Goal: Use online tool/utility: Utilize a website feature to perform a specific function

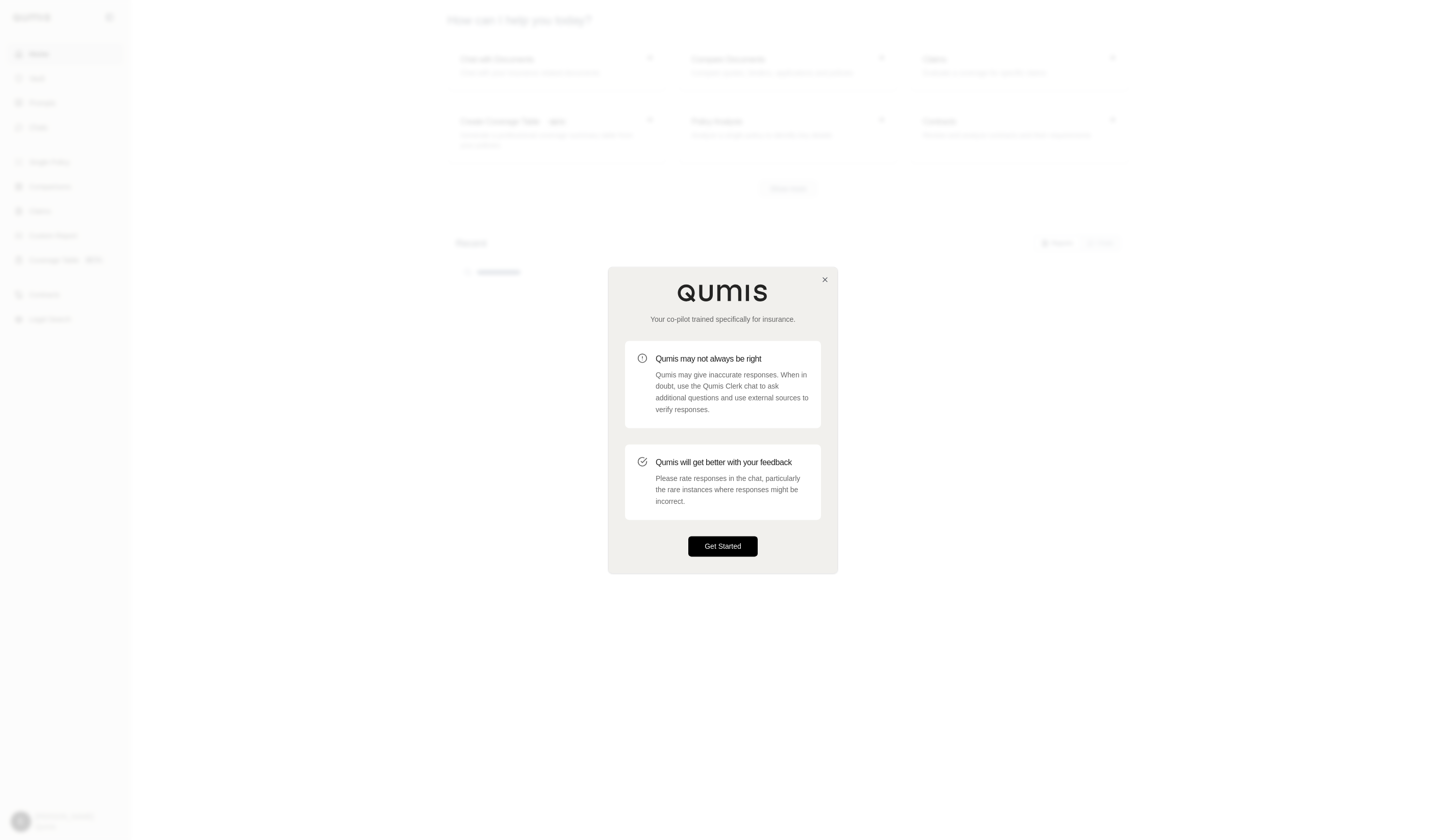
click at [734, 536] on button "Get Started" at bounding box center [722, 546] width 69 height 20
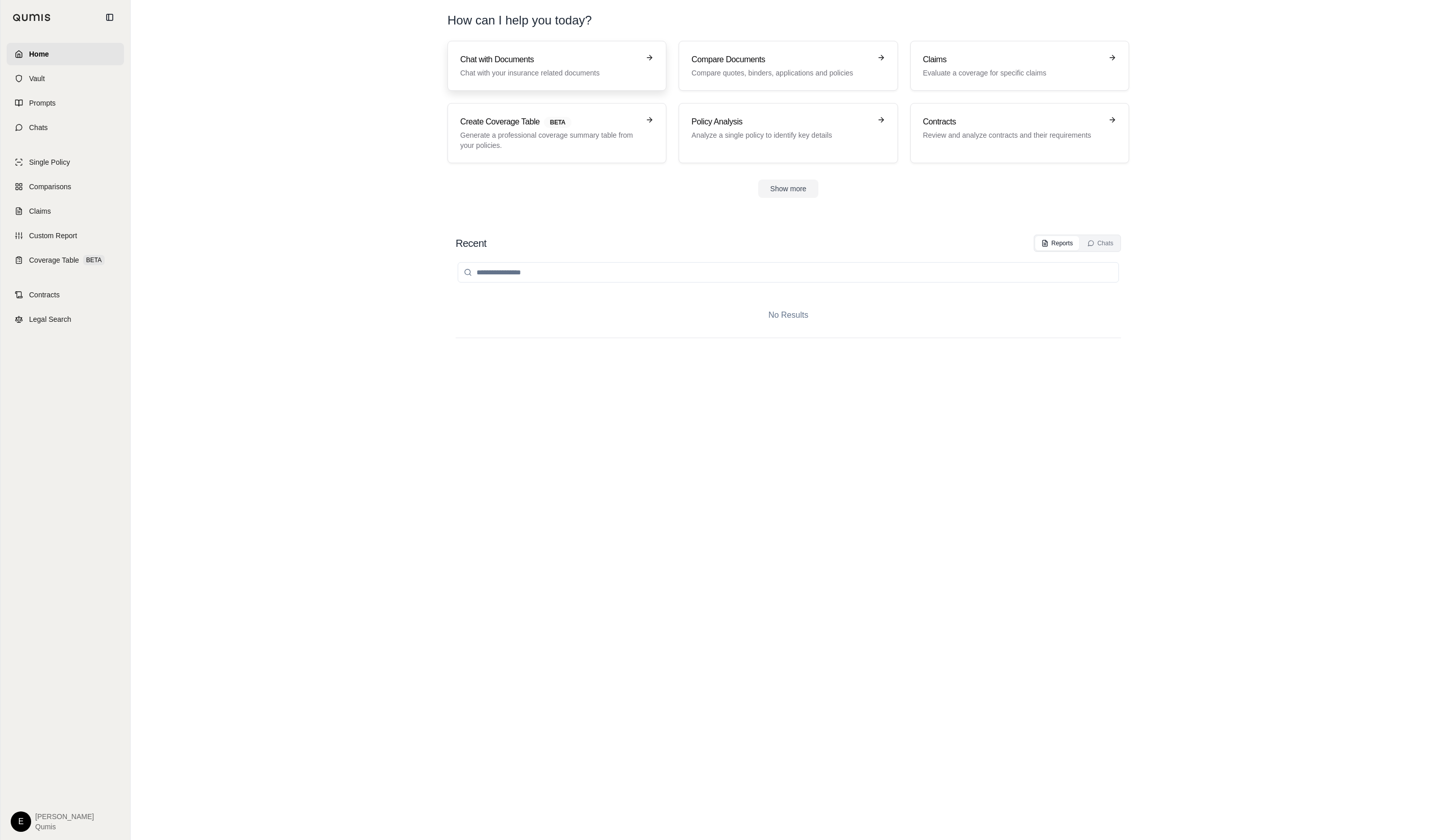
click at [591, 75] on p "Chat with your insurance related documents" at bounding box center [550, 72] width 179 height 10
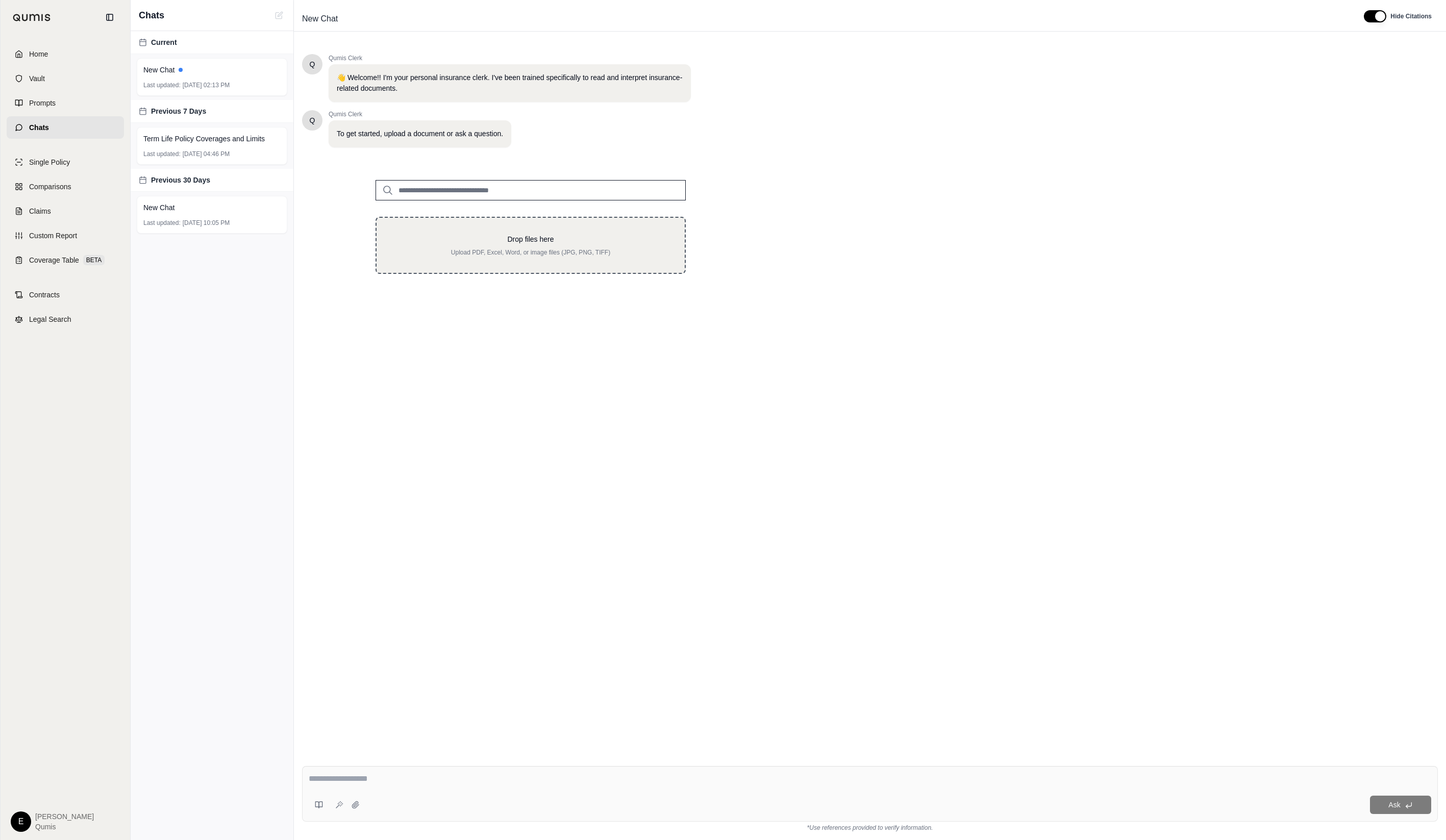
click at [585, 249] on p "Upload PDF, Excel, Word, or image files (JPG, PNG, TIFF)" at bounding box center [530, 253] width 275 height 9
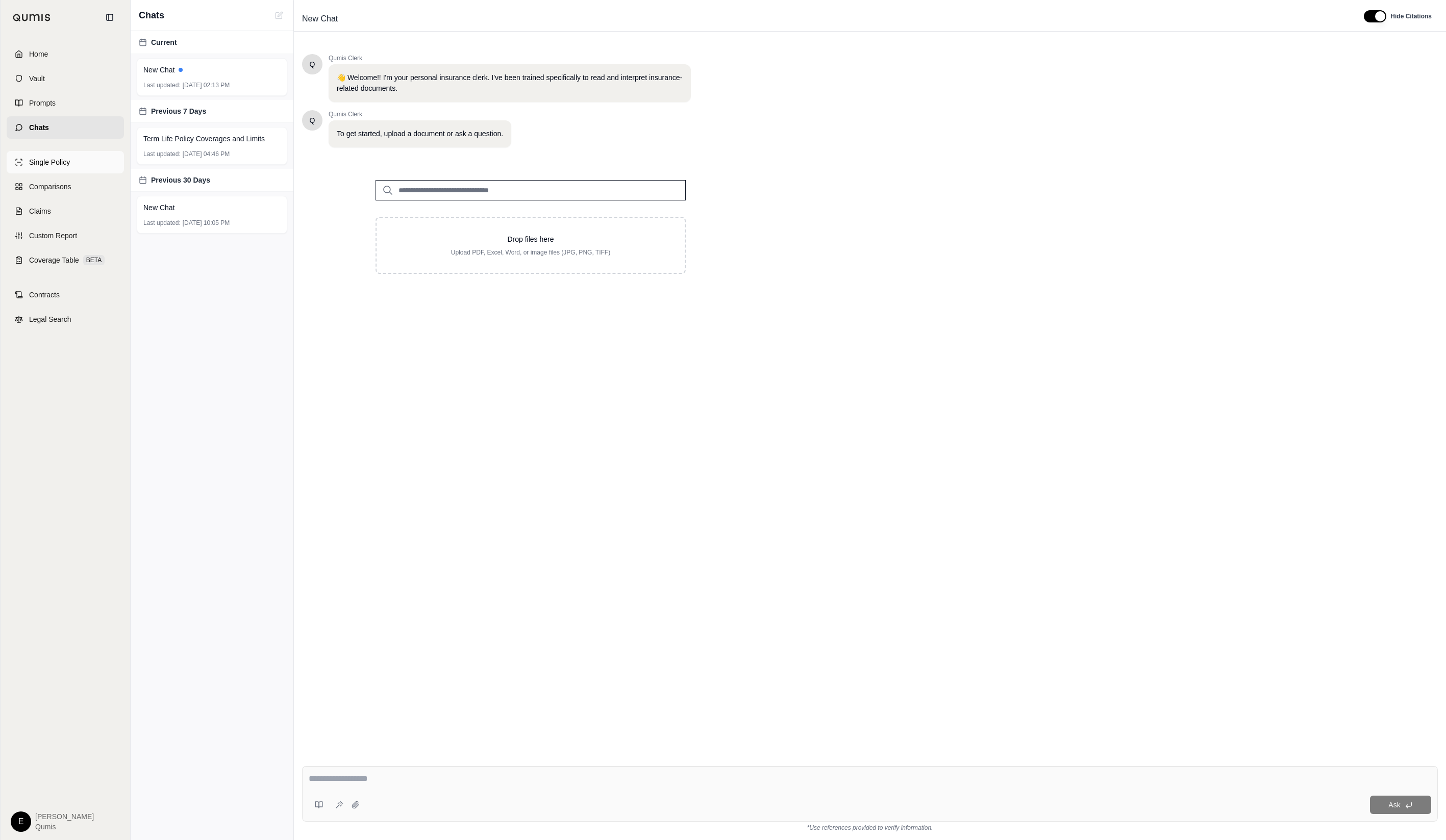
click at [63, 169] on link "Single Policy" at bounding box center [65, 162] width 117 height 23
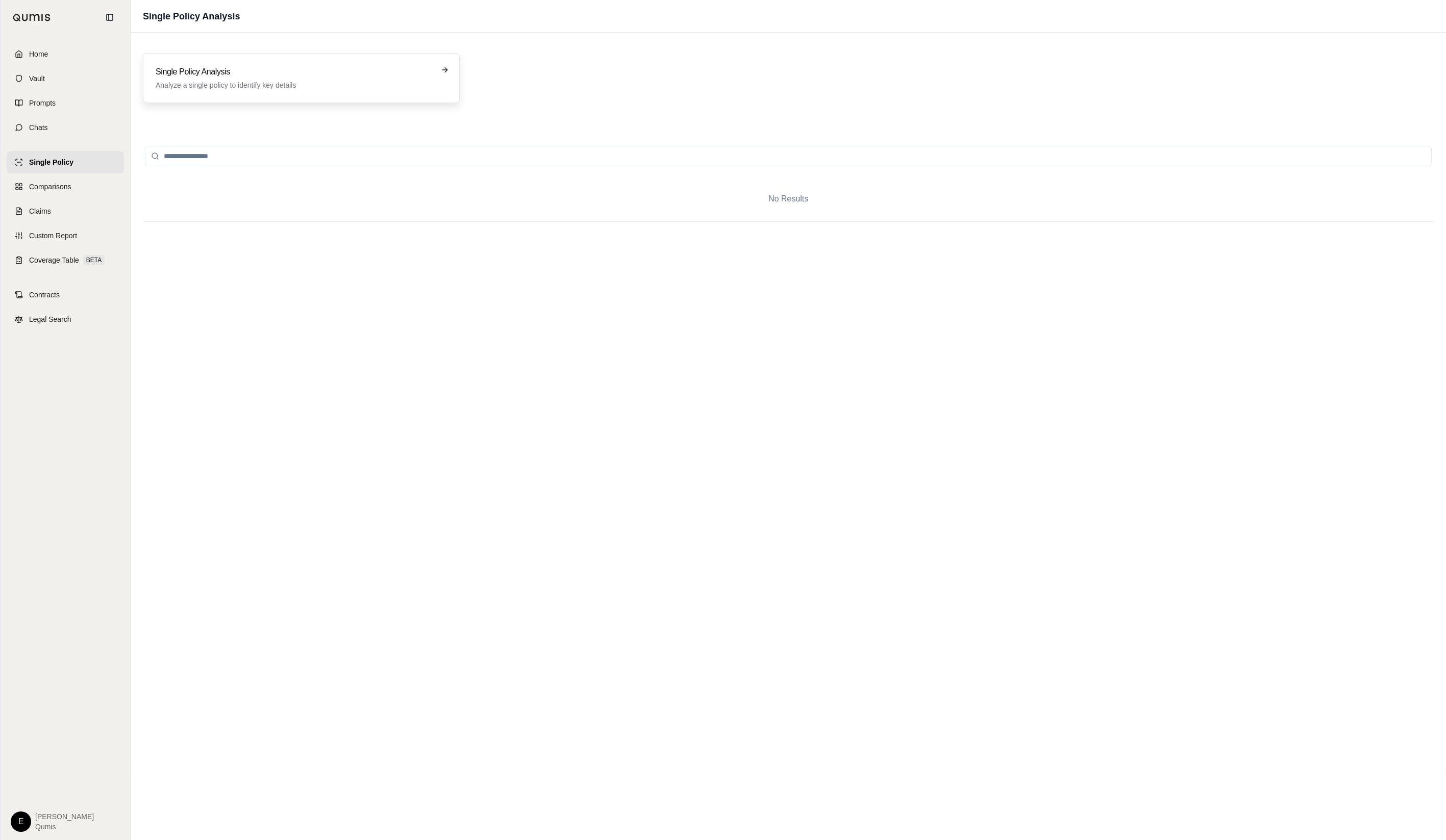
click at [372, 89] on p "Analyze a single policy to identify key details" at bounding box center [294, 85] width 277 height 10
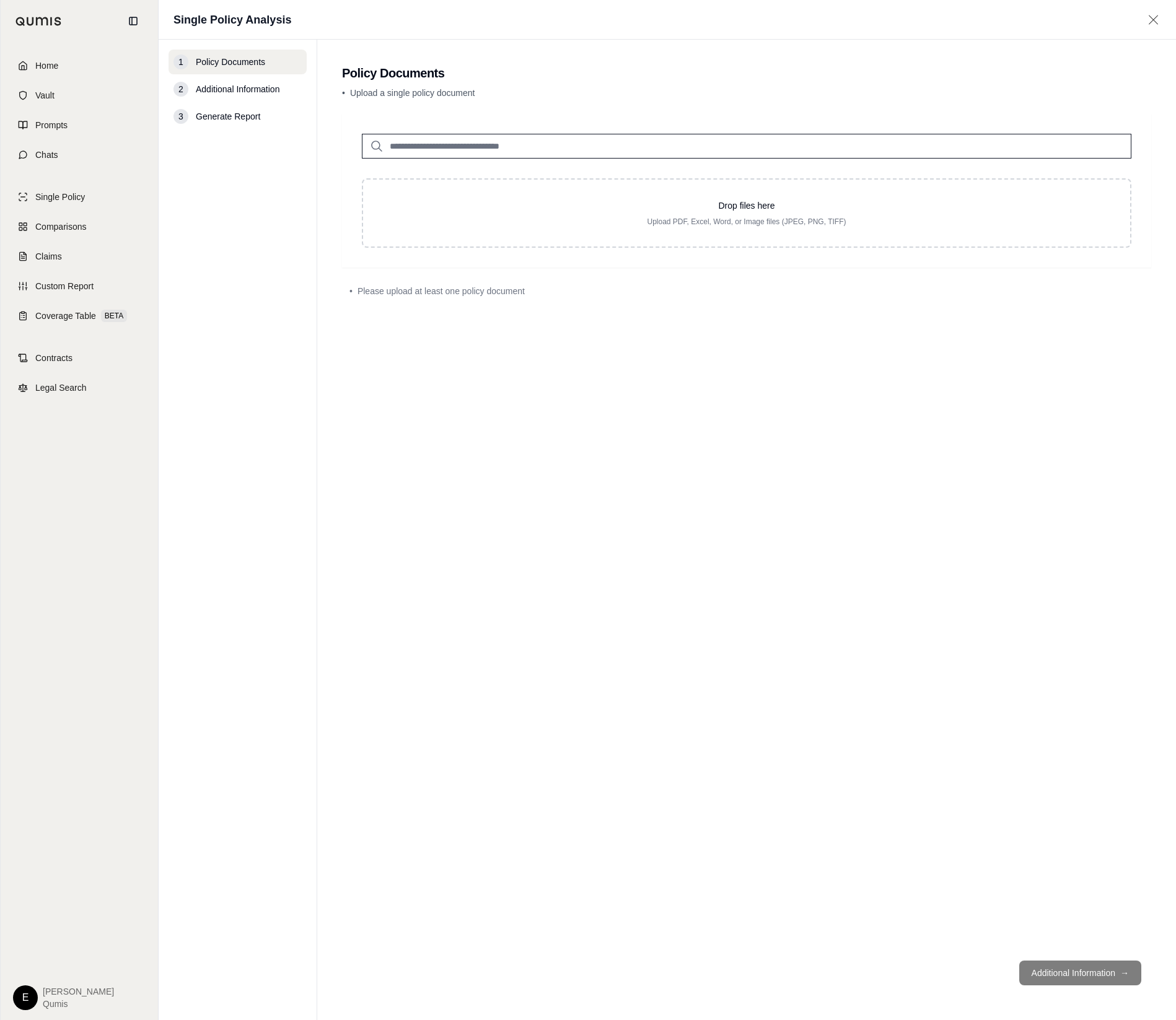
click at [877, 258] on div "Drop files here Upload PDF, Excel, Word, or Image files (JPEG, PNG, TIFF)" at bounding box center [746, 191] width 809 height 154
click at [886, 249] on div "Drop files here Upload PDF, Excel, Word, or Image files (JPEG, PNG, TIFF)" at bounding box center [746, 191] width 809 height 154
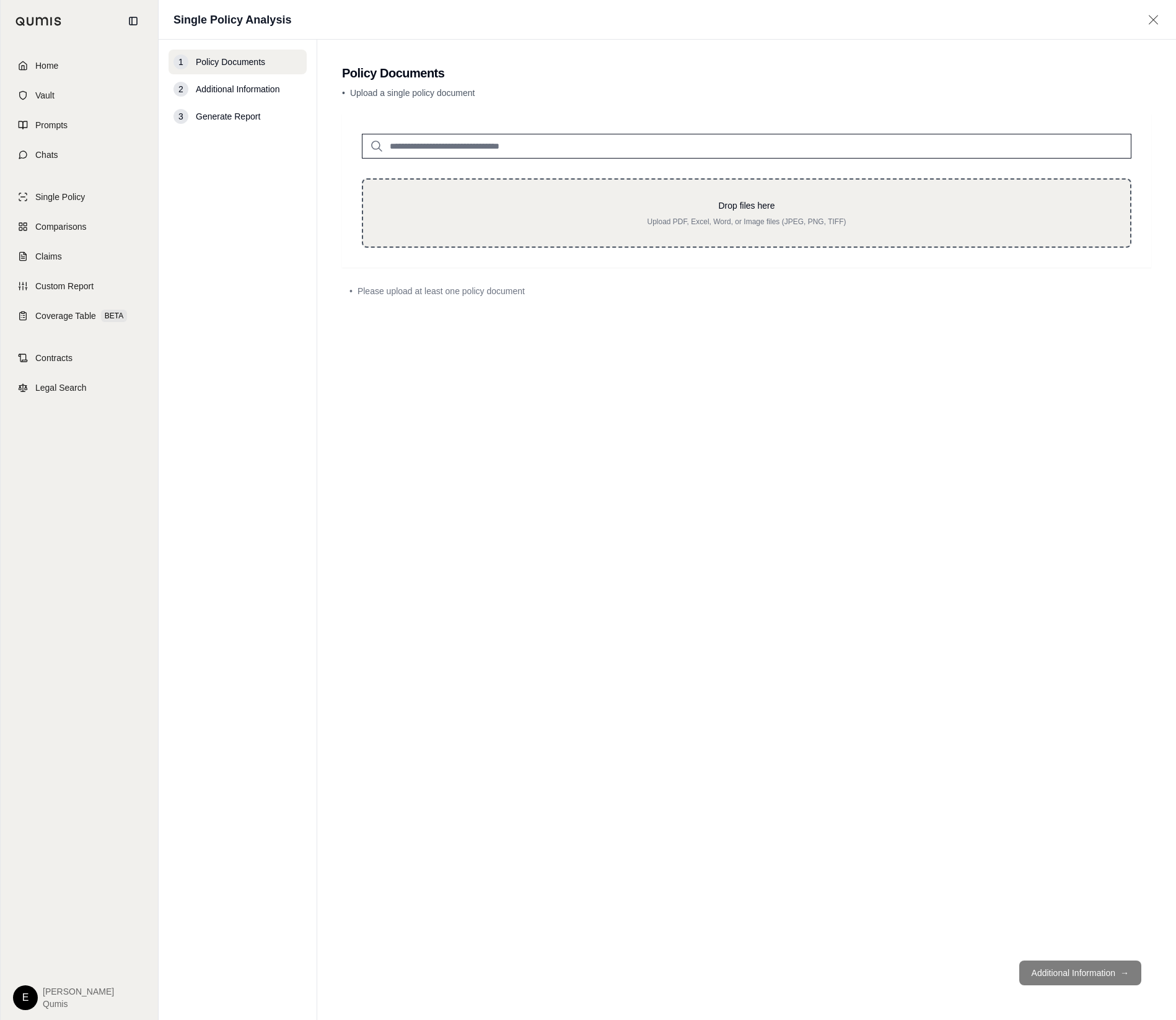
click at [909, 238] on div "Drop files here Upload PDF, Excel, Word, or Image files (JPEG, PNG, TIFF)" at bounding box center [746, 213] width 769 height 70
type input "**********"
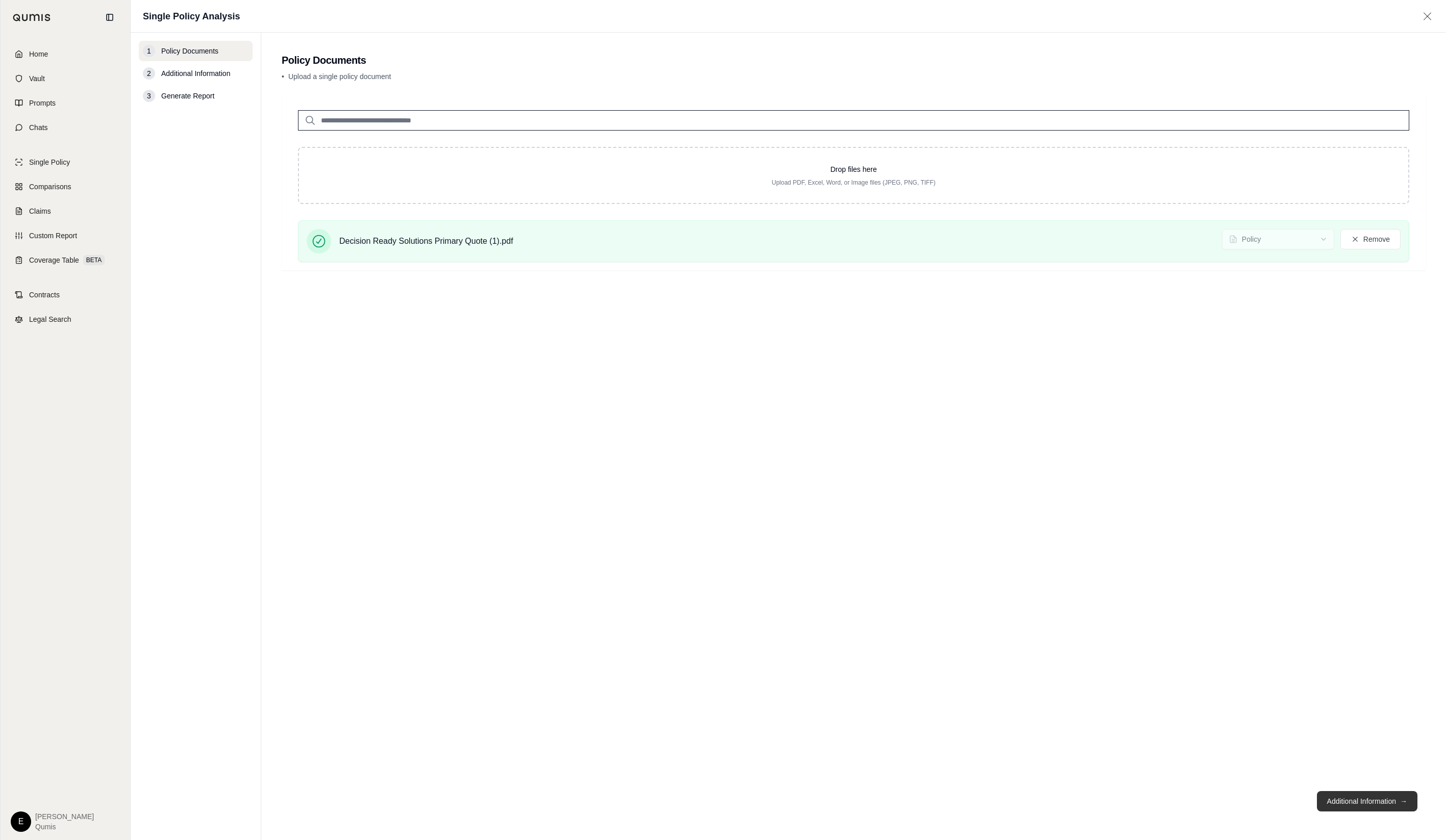
click at [1331, 799] on button "Additional Information →" at bounding box center [1367, 801] width 100 height 20
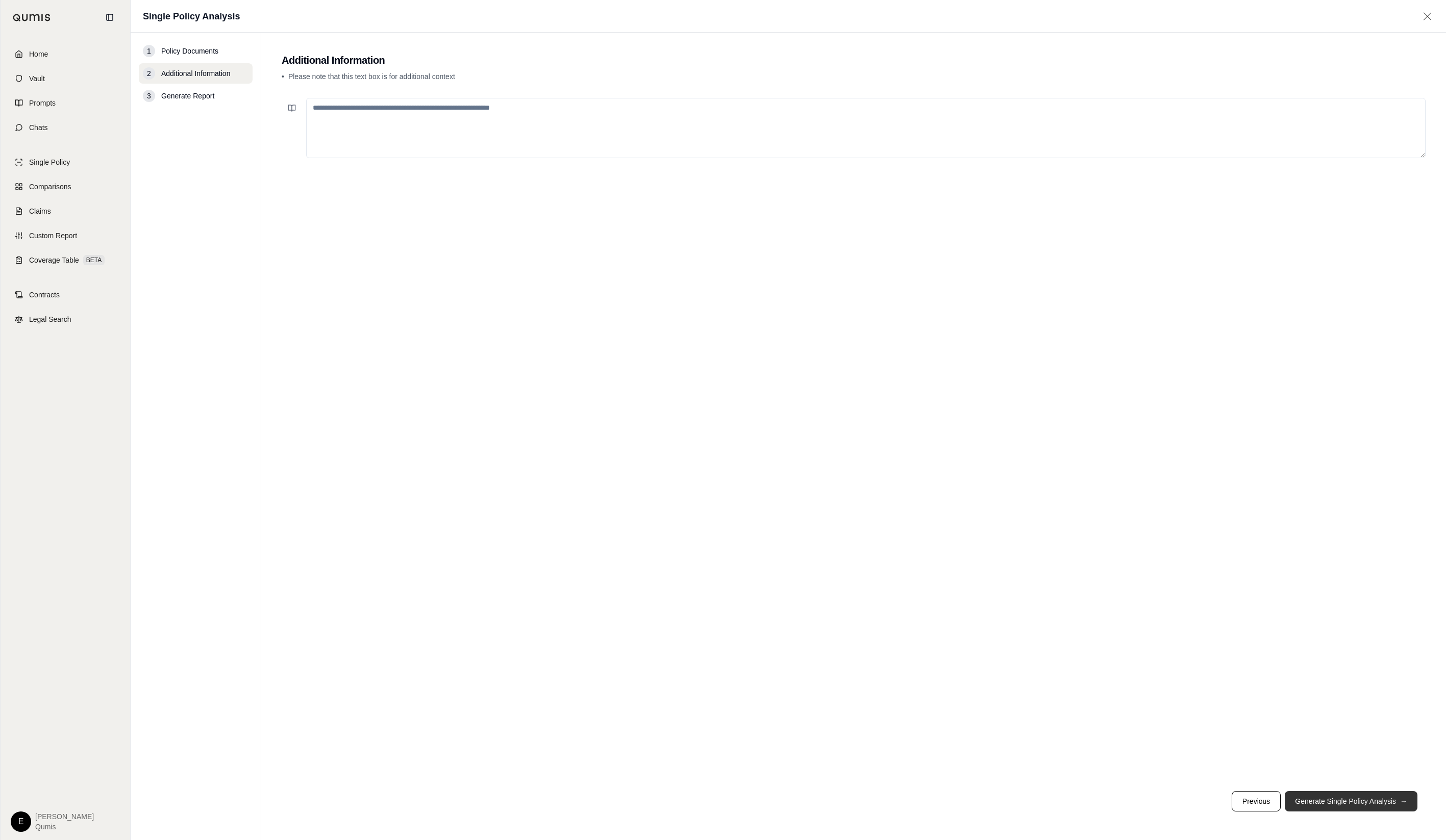
click at [1331, 799] on button "Generate Single Policy Analysis →" at bounding box center [1351, 801] width 133 height 20
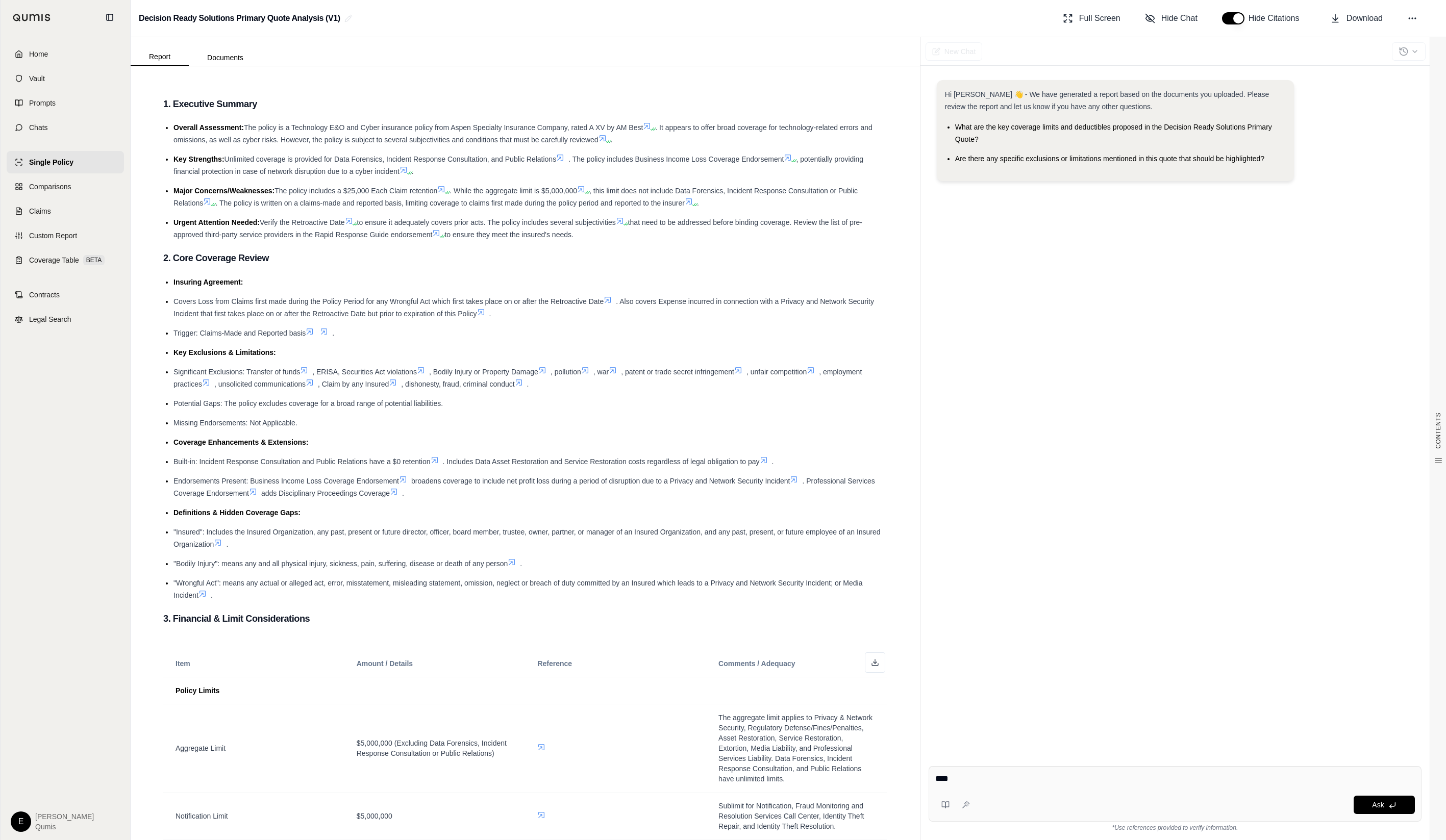
type textarea "****"
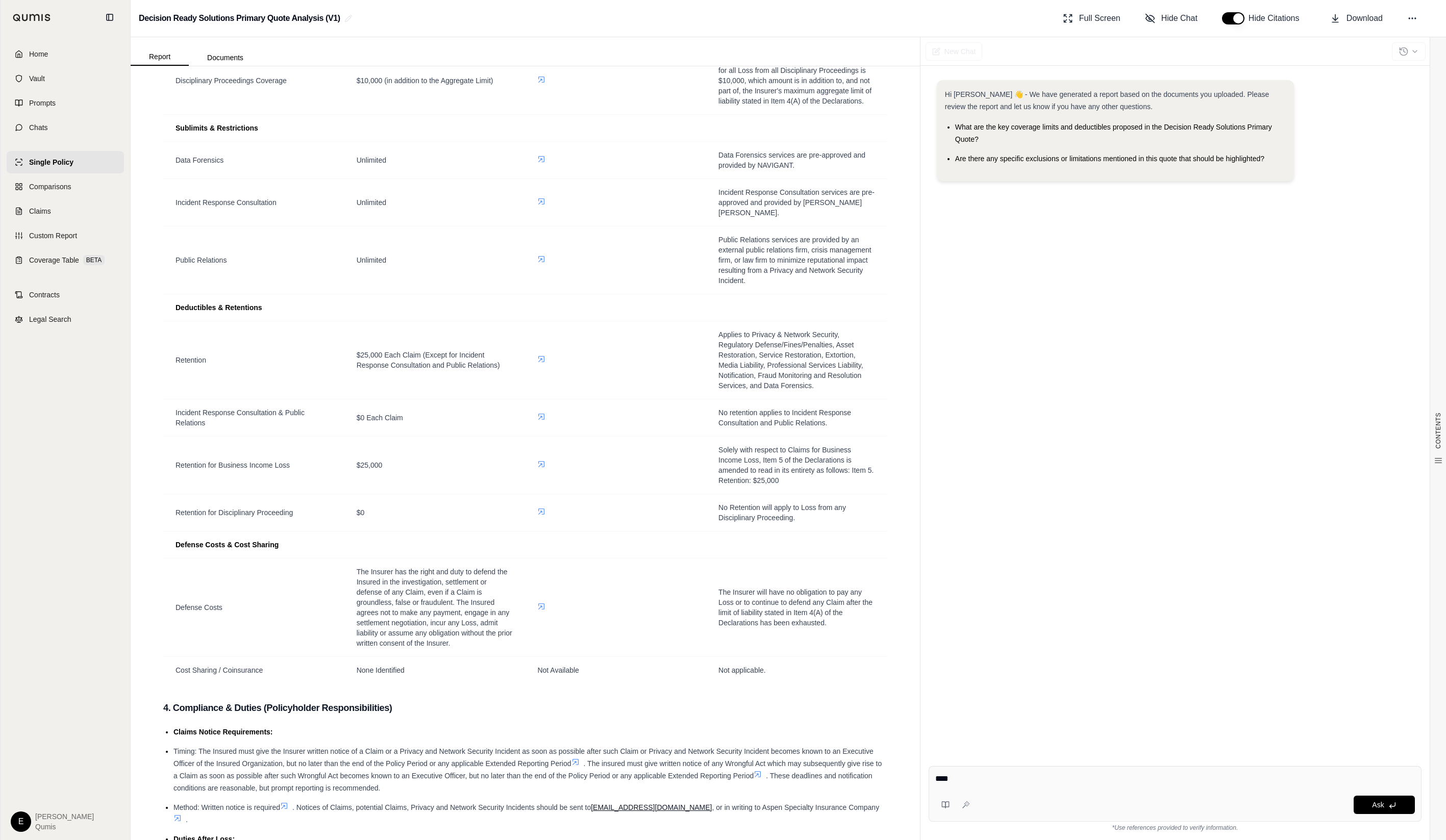
scroll to position [884, 0]
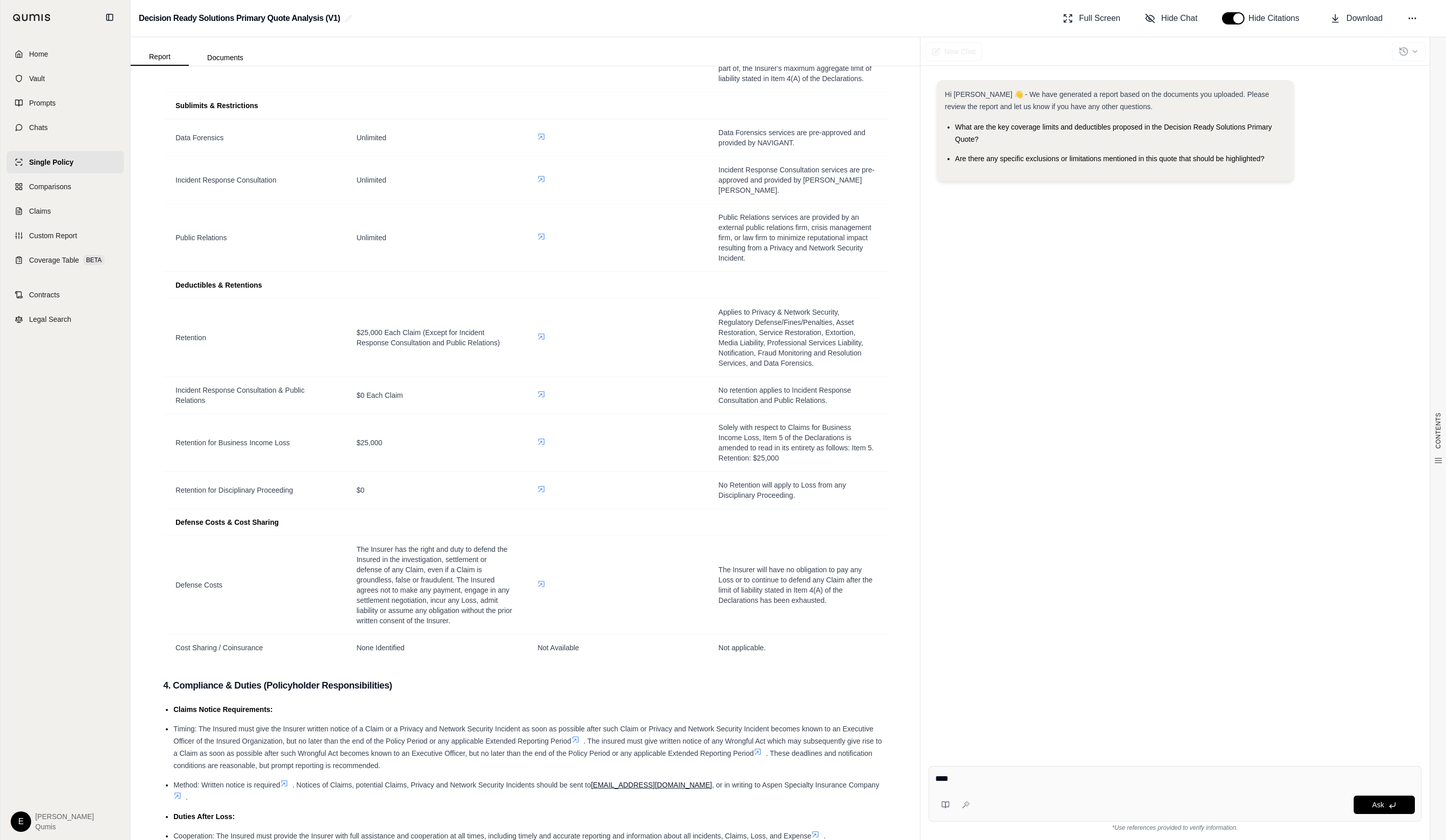
click at [889, 505] on div "CONTENTS Table of Contents 1. Executive Summary 2. Core Coverage Review 3. Fina…" at bounding box center [526, 549] width 740 height 2707
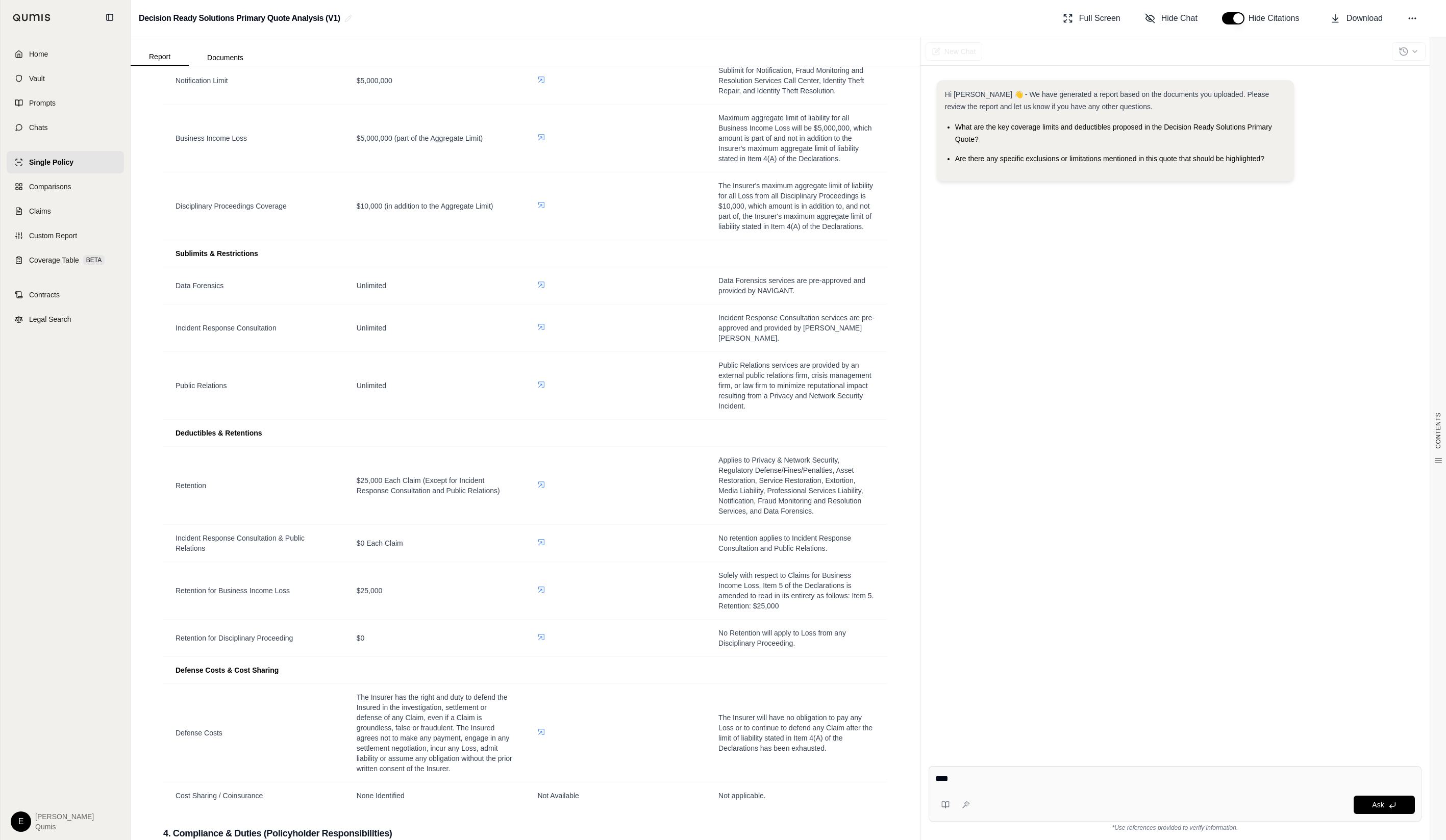
scroll to position [681, 0]
